Goal: Find specific page/section: Find specific page/section

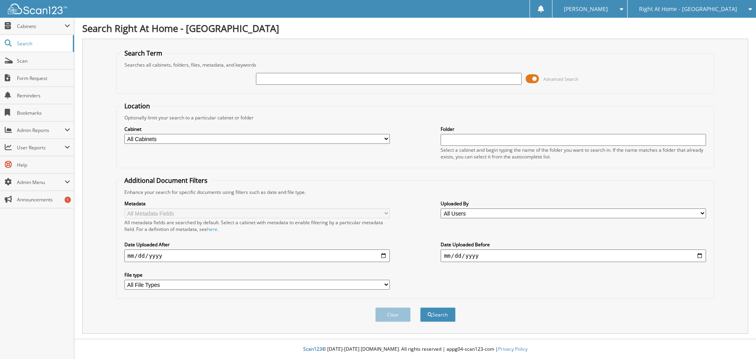
click at [269, 80] on input "text" at bounding box center [388, 79] width 265 height 12
type input "[PERSON_NAME]"
click at [420, 307] on button "Search" at bounding box center [437, 314] width 35 height 15
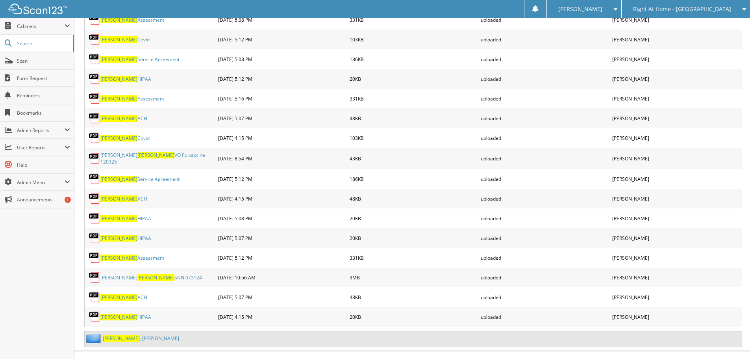
scroll to position [1162, 0]
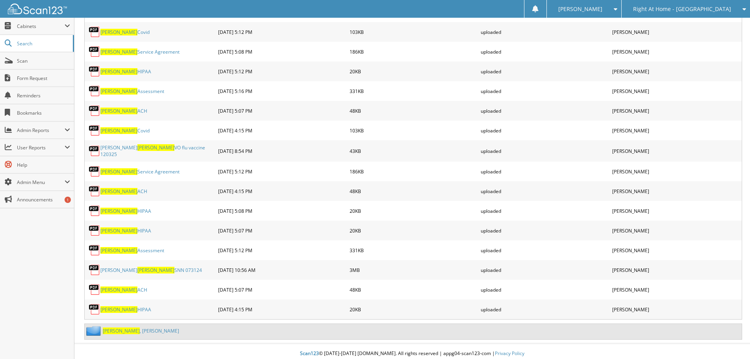
click at [113, 188] on span "Crowell" at bounding box center [118, 191] width 37 height 7
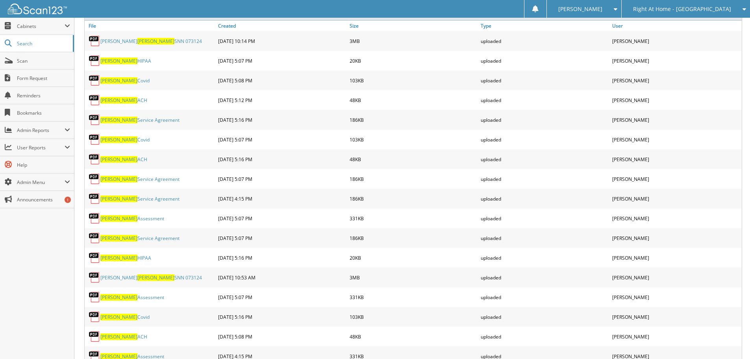
scroll to position [729, 0]
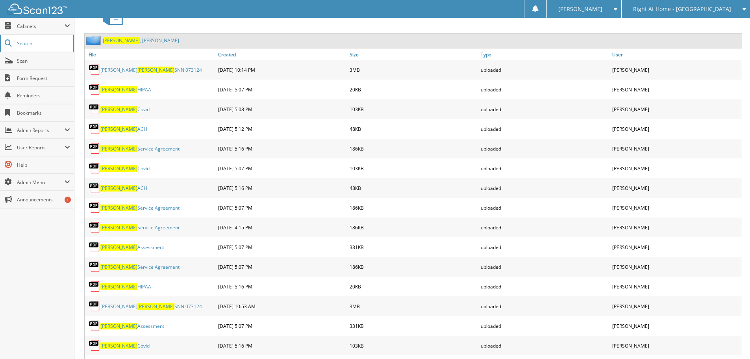
click at [26, 46] on span "Search" at bounding box center [43, 43] width 52 height 7
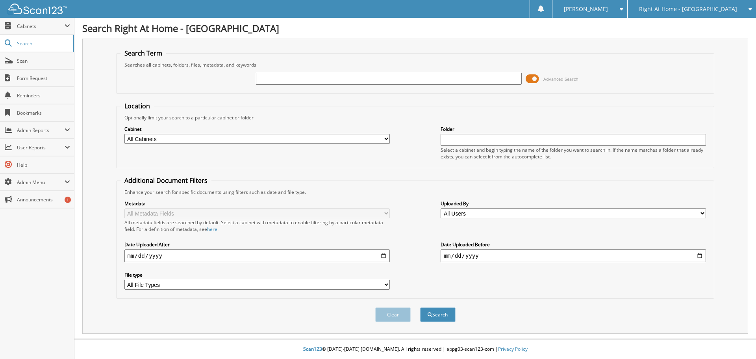
click at [290, 81] on input "text" at bounding box center [388, 79] width 265 height 12
type input "DOBROW"
click at [420, 307] on button "Search" at bounding box center [437, 314] width 35 height 15
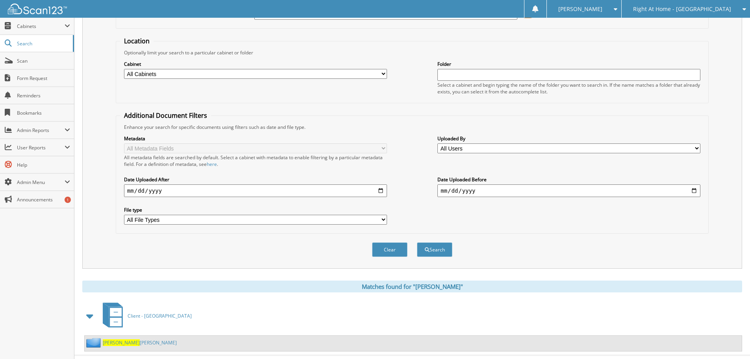
scroll to position [81, 0]
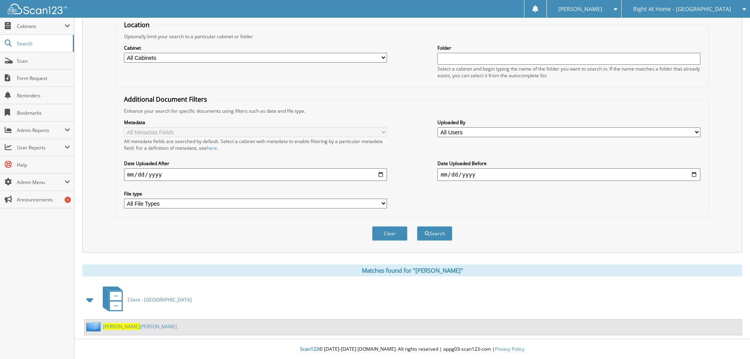
click at [120, 326] on span "Dobrow" at bounding box center [121, 326] width 37 height 7
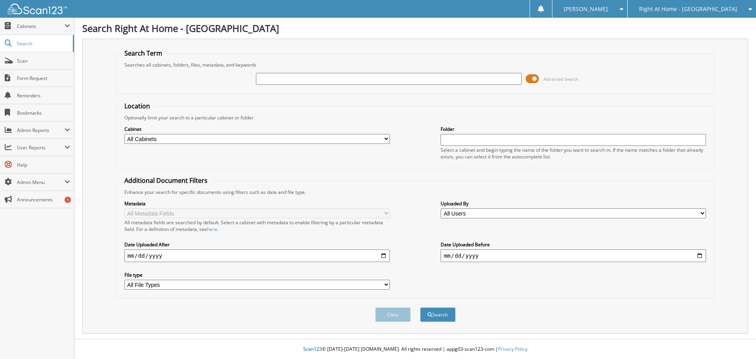
click at [292, 78] on input "text" at bounding box center [388, 79] width 265 height 12
type input "[PERSON_NAME]"
click at [420, 307] on button "Search" at bounding box center [437, 314] width 35 height 15
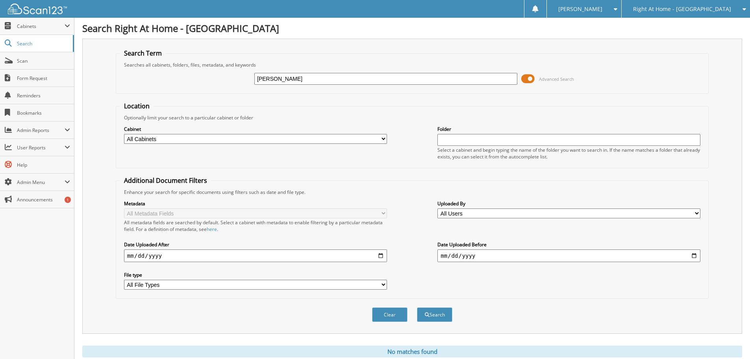
scroll to position [26, 0]
